Goal: Information Seeking & Learning: Compare options

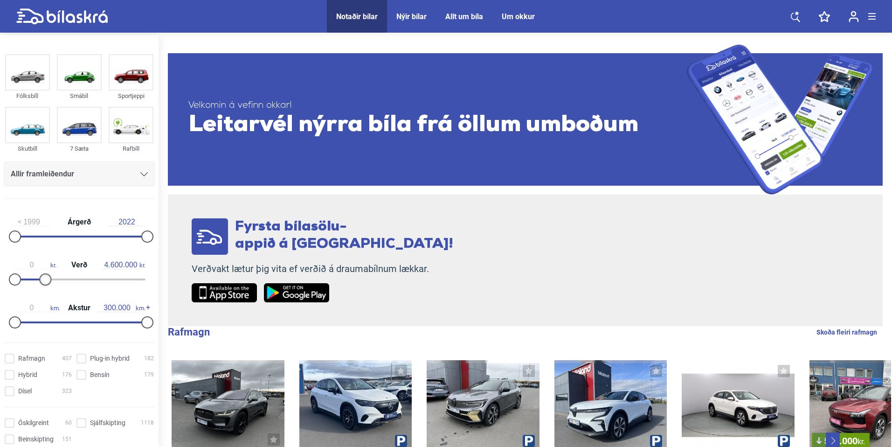
type input "4.500.000"
drag, startPoint x: 142, startPoint y: 282, endPoint x: 42, endPoint y: 280, distance: 99.8
click at [42, 280] on div at bounding box center [45, 279] width 12 height 12
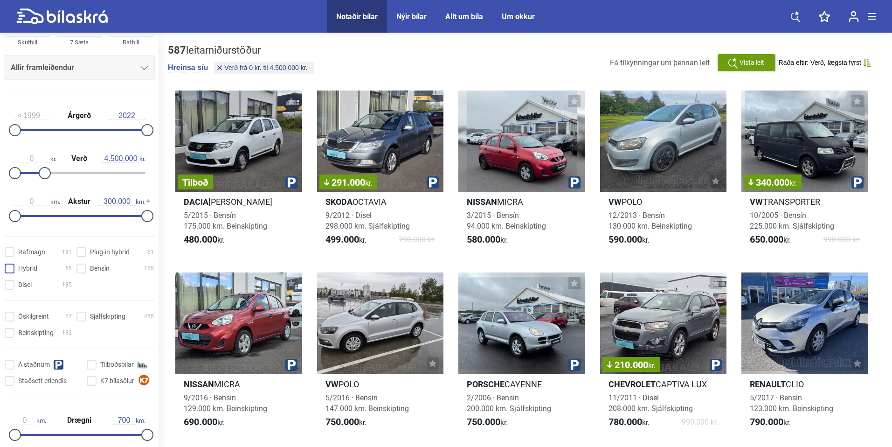
scroll to position [148, 0]
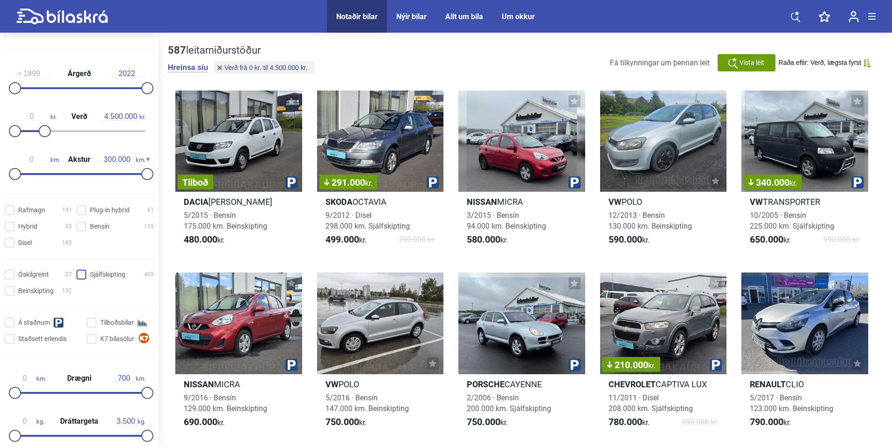
click at [83, 277] on input "Sjálfskipting 455" at bounding box center [116, 275] width 77 height 10
checkbox input "true"
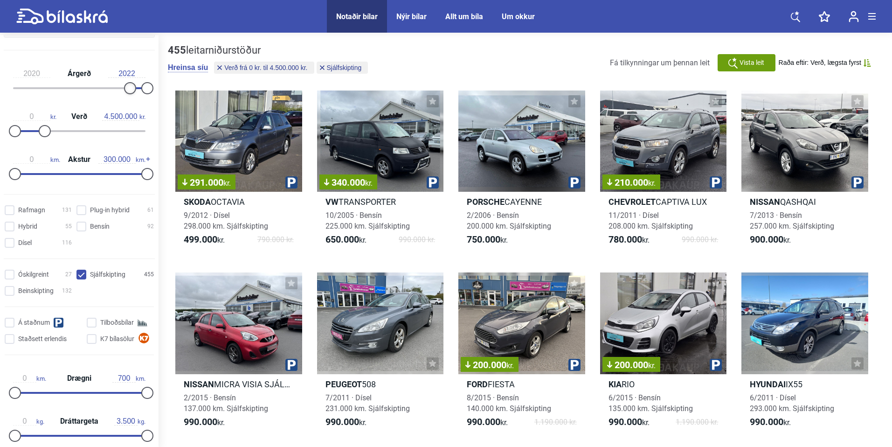
type input "2021"
drag, startPoint x: 14, startPoint y: 86, endPoint x: 136, endPoint y: 87, distance: 121.7
click at [136, 87] on div at bounding box center [142, 88] width 12 height 12
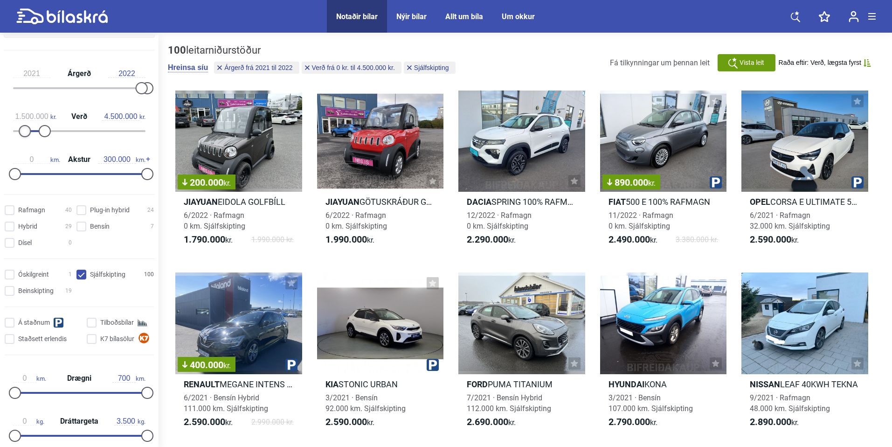
drag, startPoint x: 20, startPoint y: 127, endPoint x: 28, endPoint y: 129, distance: 8.6
click at [28, 129] on div at bounding box center [25, 131] width 12 height 12
type input "2.000.000"
click at [31, 129] on div at bounding box center [28, 131] width 12 height 12
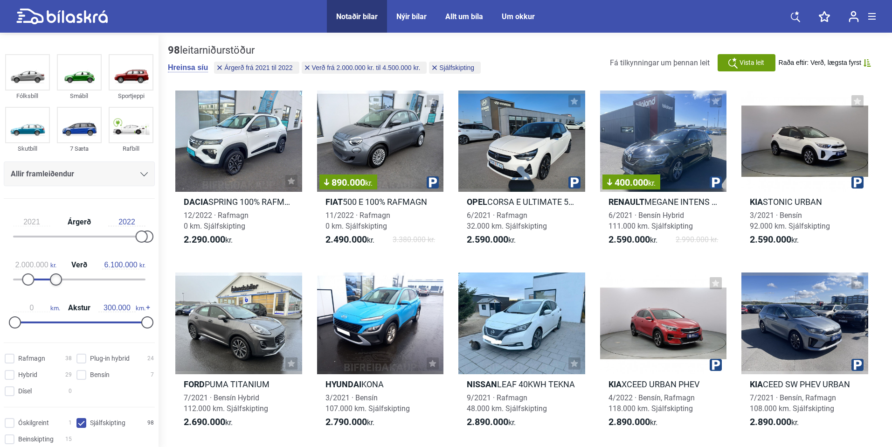
type input "6.000.000"
click at [59, 277] on div at bounding box center [54, 279] width 12 height 12
click at [51, 176] on span "Allir framleiðendur" at bounding box center [42, 173] width 63 height 13
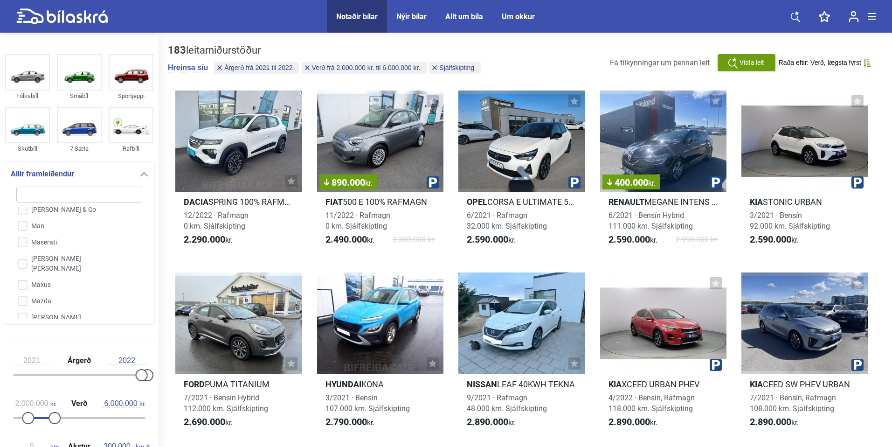
scroll to position [1368, 0]
click at [24, 302] on input "Mercedes-Benz" at bounding box center [73, 310] width 127 height 16
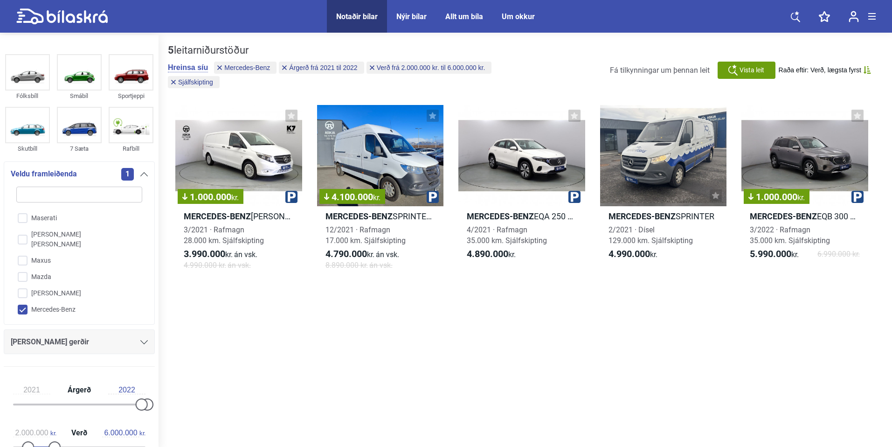
click at [23, 302] on input "Mercedes-Benz" at bounding box center [73, 310] width 127 height 16
checkbox input "false"
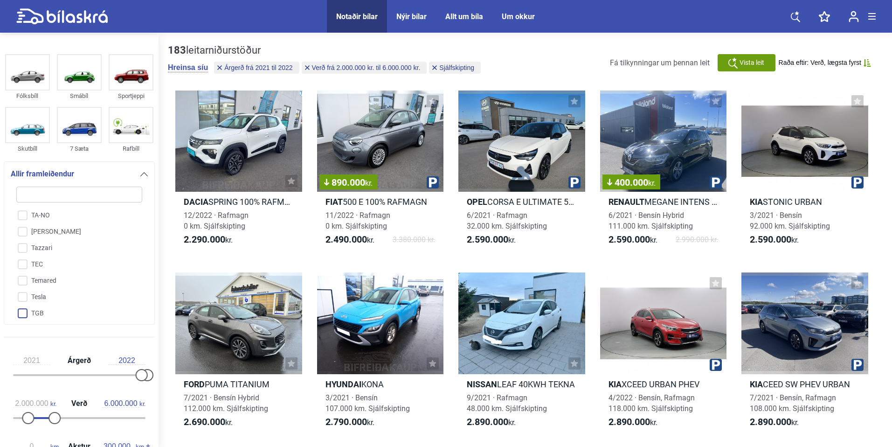
scroll to position [2172, 0]
click at [27, 257] on input "Tesla" at bounding box center [73, 265] width 127 height 16
checkbox input "true"
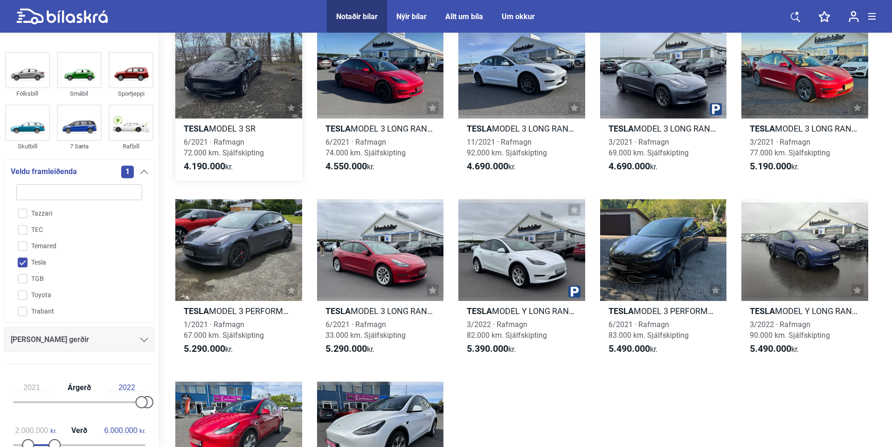
scroll to position [84, 0]
